Goal: Transaction & Acquisition: Subscribe to service/newsletter

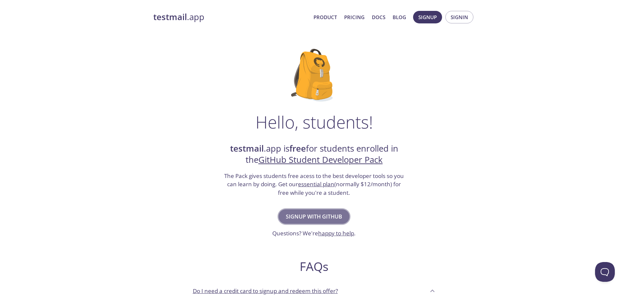
click at [323, 221] on button "Signup with GitHub" at bounding box center [314, 216] width 71 height 15
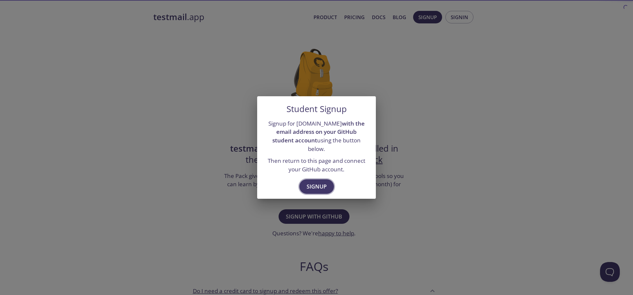
click at [321, 182] on span "Signup" at bounding box center [317, 186] width 20 height 9
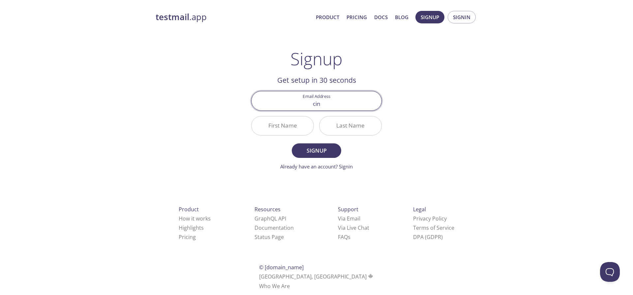
type input "[EMAIL_ADDRESS][DOMAIN_NAME]"
type input "Görkem"
click at [292, 143] on button "Signup" at bounding box center [316, 150] width 49 height 15
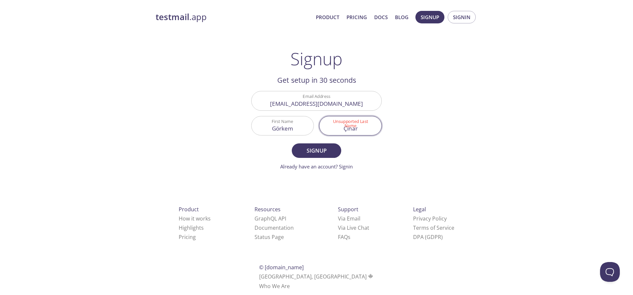
click at [358, 126] on input "Çınar" at bounding box center [351, 125] width 62 height 19
type input "Cinar"
click at [317, 152] on span "Signup" at bounding box center [316, 150] width 35 height 9
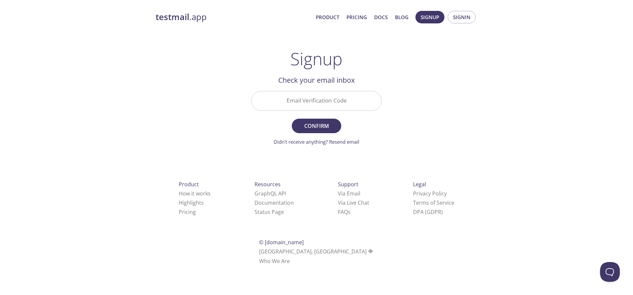
click at [315, 107] on input "Email Verification Code" at bounding box center [317, 100] width 130 height 19
paste input "KYNWVDJ"
type input "KYNWVDJ"
click at [316, 125] on span "Confirm" at bounding box center [316, 125] width 35 height 9
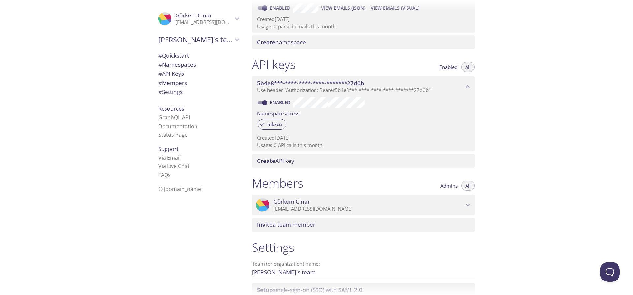
scroll to position [55, 0]
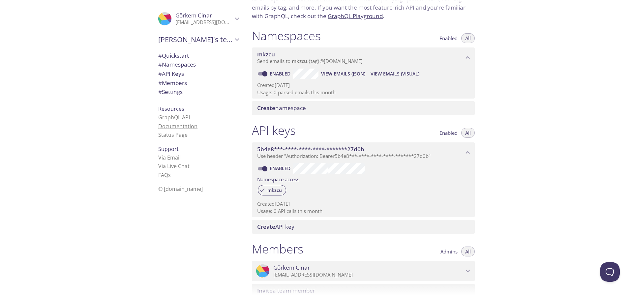
click at [184, 124] on link "Documentation" at bounding box center [177, 126] width 39 height 7
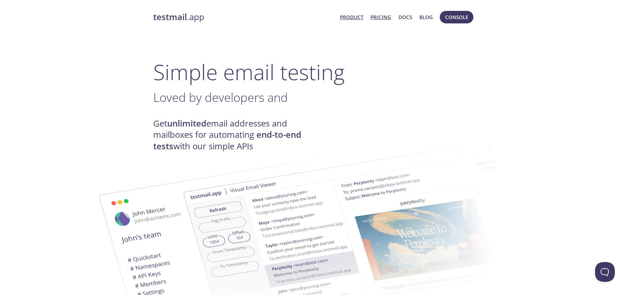
click at [386, 19] on link "Pricing" at bounding box center [381, 17] width 20 height 9
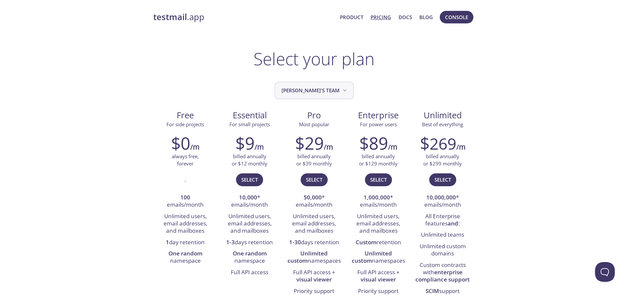
click at [327, 91] on span "[PERSON_NAME]'s team" at bounding box center [315, 90] width 67 height 9
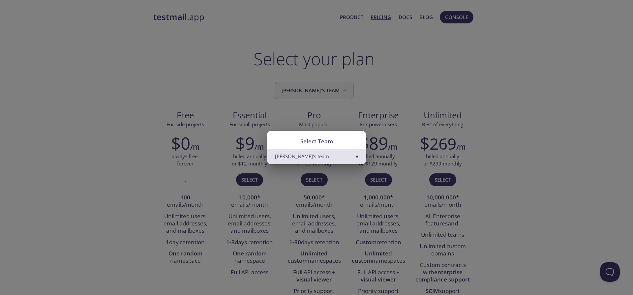
click at [327, 91] on div "Select Team Görkem's team" at bounding box center [316, 147] width 633 height 295
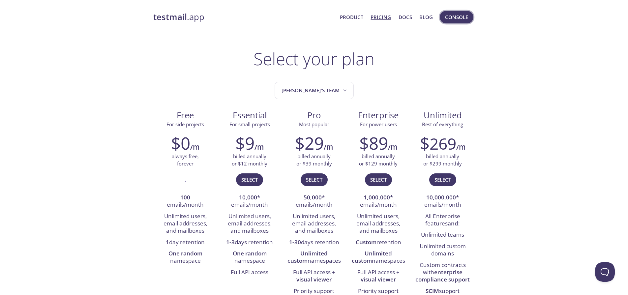
click at [443, 15] on button "Console" at bounding box center [457, 17] width 34 height 13
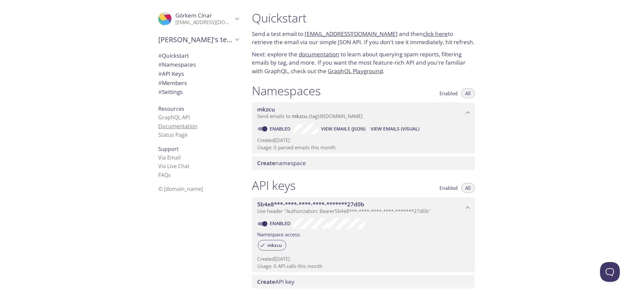
click at [175, 128] on link "Documentation" at bounding box center [177, 126] width 39 height 7
